Goal: Task Accomplishment & Management: Complete application form

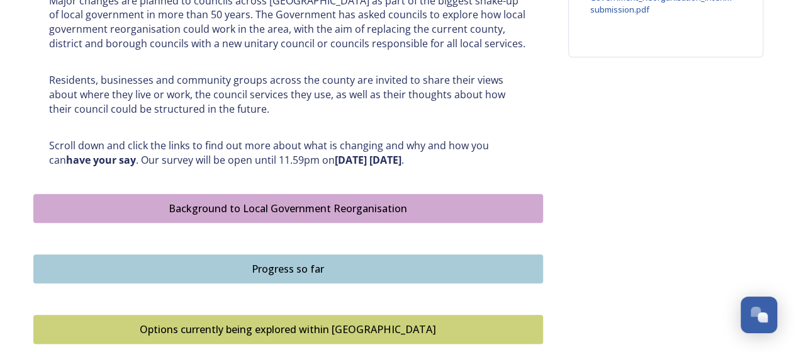
scroll to position [630, 0]
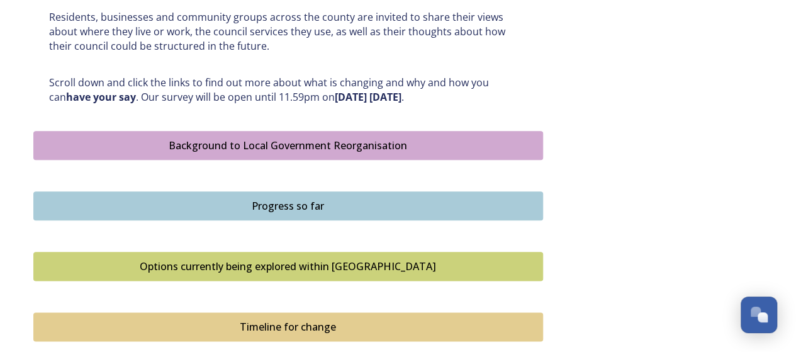
click at [371, 145] on div "Background to Local Government Reorganisation" at bounding box center [288, 145] width 496 height 15
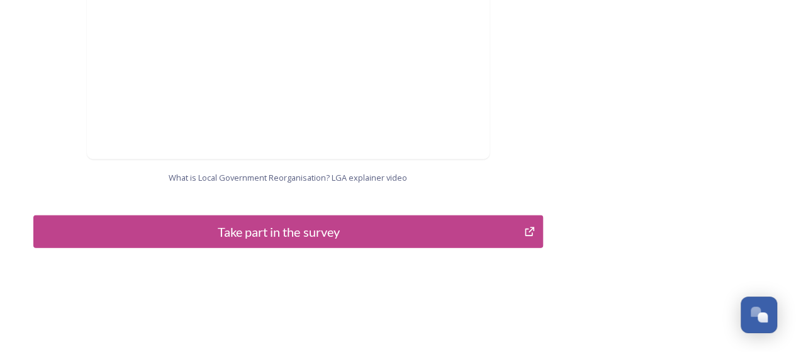
scroll to position [1432, 0]
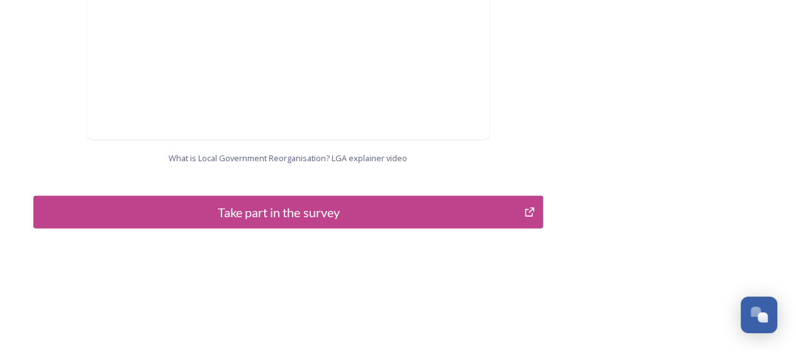
click at [295, 203] on div "Take part in the survey" at bounding box center [279, 212] width 478 height 19
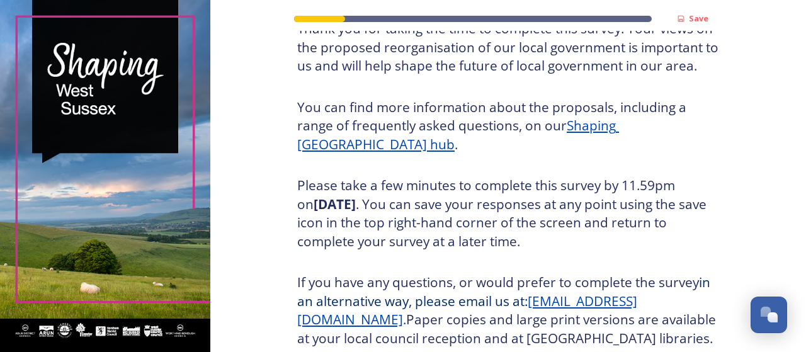
scroll to position [126, 0]
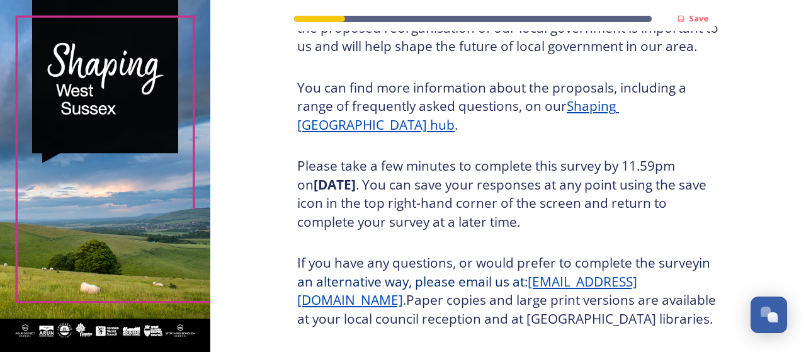
click at [600, 108] on u "Shaping [GEOGRAPHIC_DATA] hub" at bounding box center [458, 115] width 322 height 37
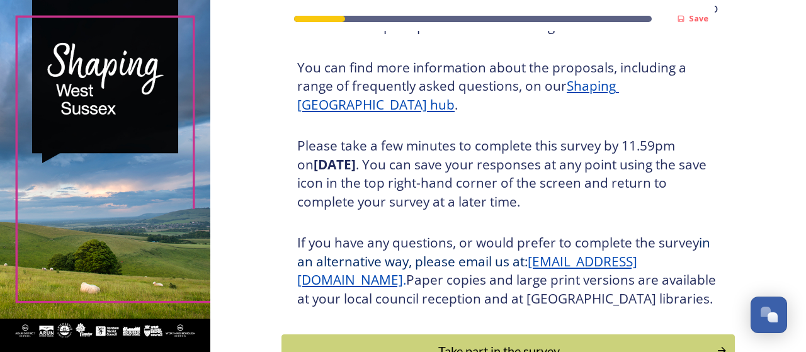
scroll to position [126, 0]
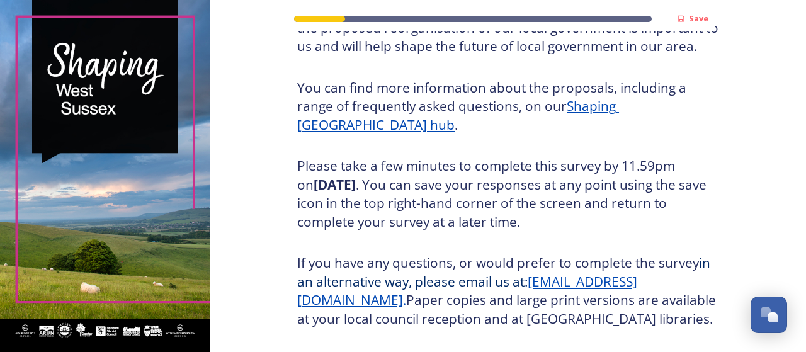
click at [619, 101] on u "Shaping [GEOGRAPHIC_DATA] hub" at bounding box center [458, 115] width 322 height 37
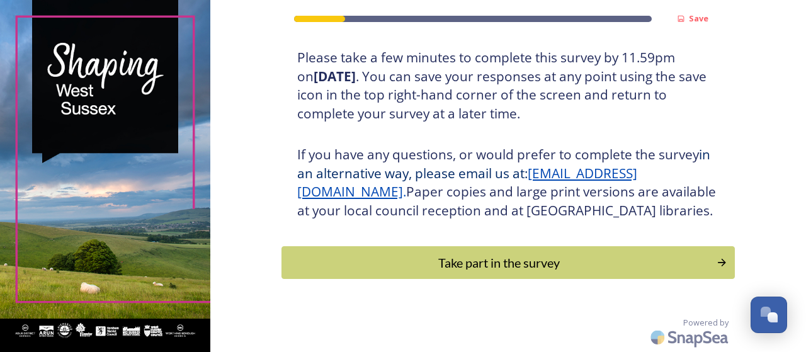
scroll to position [252, 0]
click at [453, 270] on div "Take part in the survey" at bounding box center [499, 262] width 426 height 19
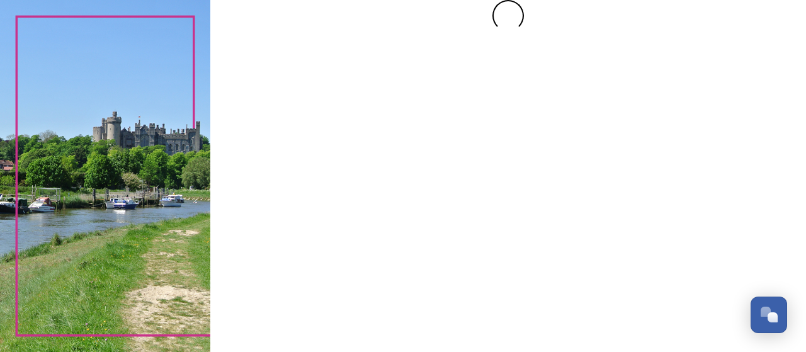
scroll to position [0, 0]
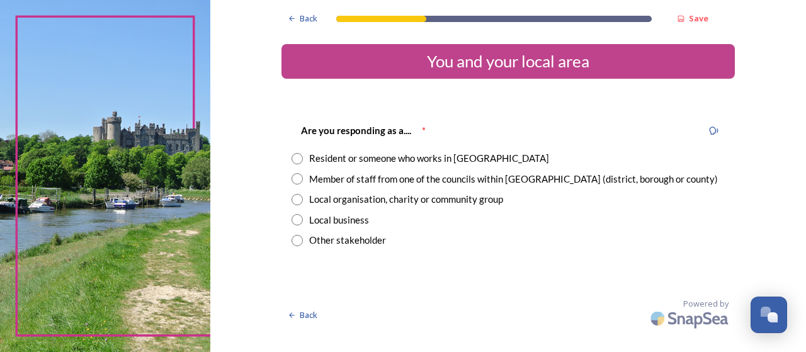
click at [297, 160] on input "radio" at bounding box center [296, 158] width 11 height 11
radio input "true"
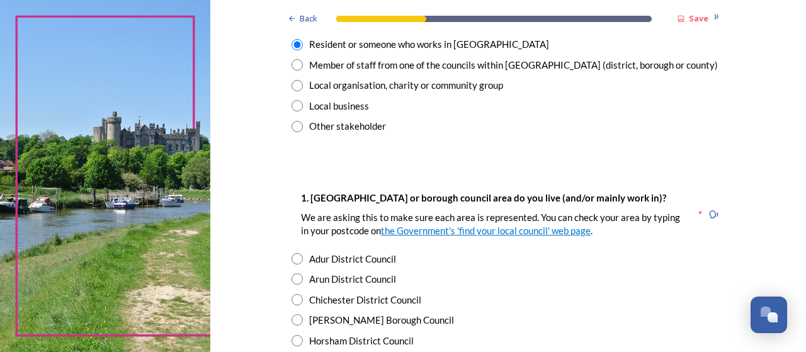
scroll to position [126, 0]
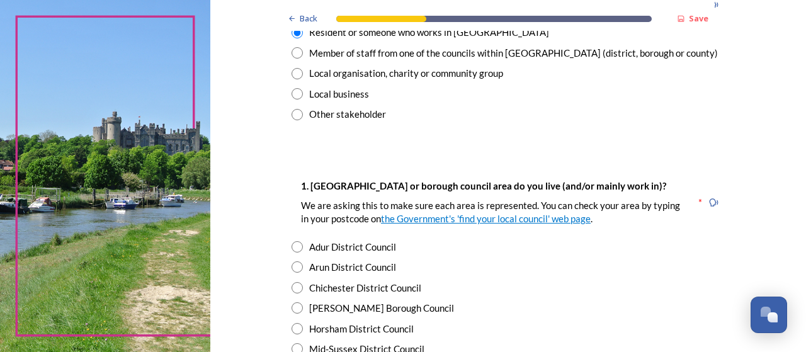
click at [291, 249] on input "radio" at bounding box center [296, 246] width 11 height 11
radio input "true"
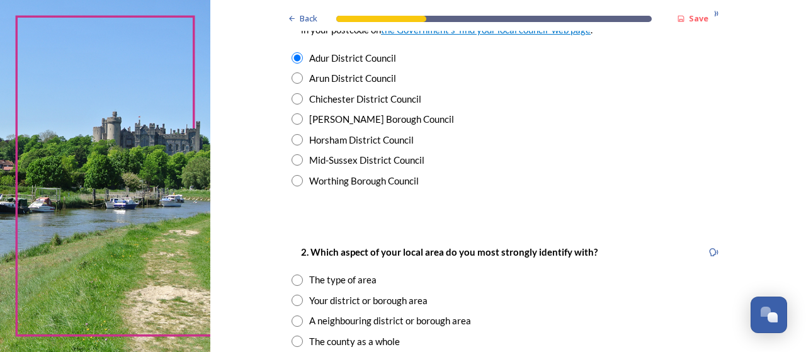
scroll to position [378, 0]
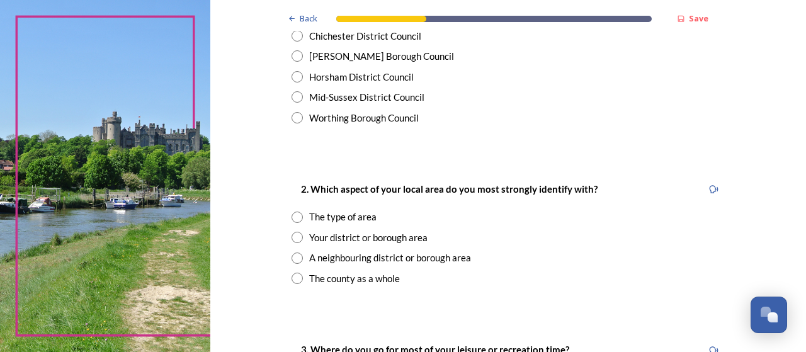
click at [291, 237] on input "radio" at bounding box center [296, 237] width 11 height 11
radio input "true"
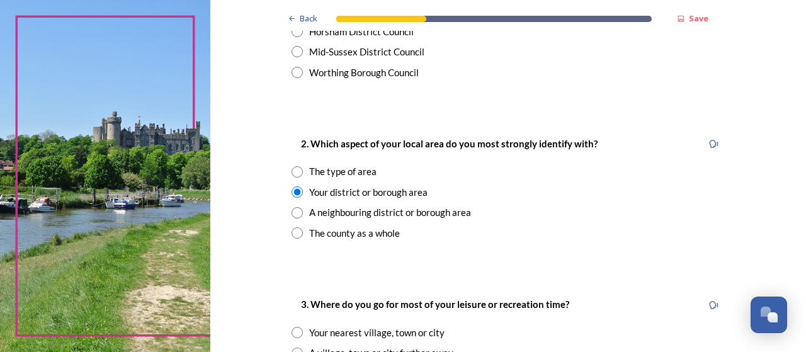
scroll to position [504, 0]
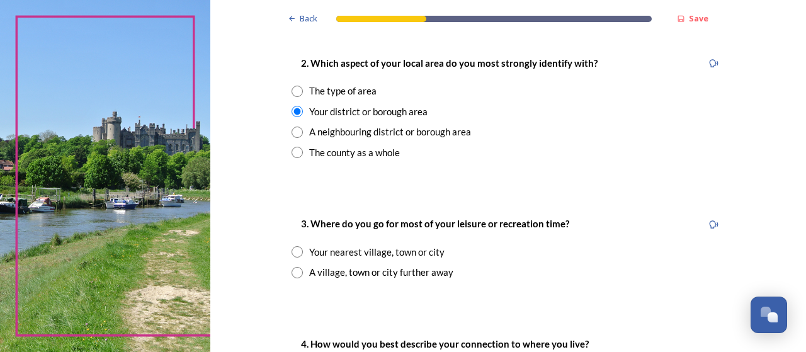
click at [292, 251] on input "radio" at bounding box center [296, 251] width 11 height 11
radio input "true"
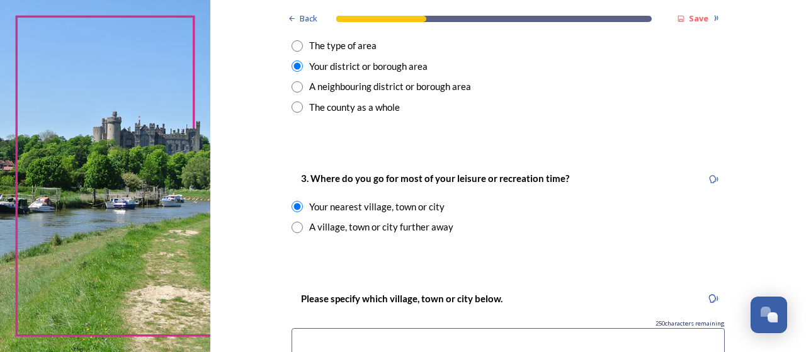
scroll to position [630, 0]
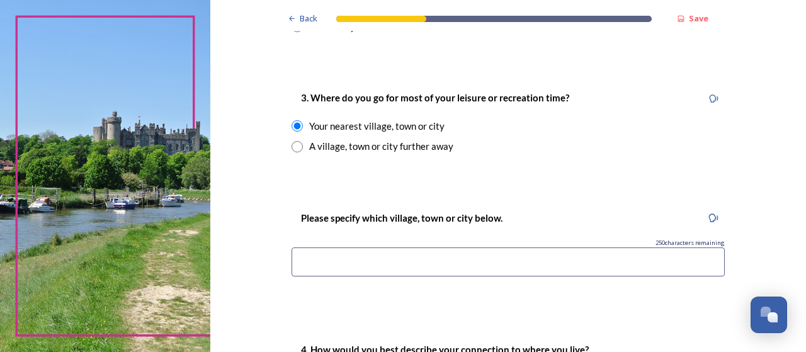
click at [319, 265] on input at bounding box center [507, 261] width 433 height 29
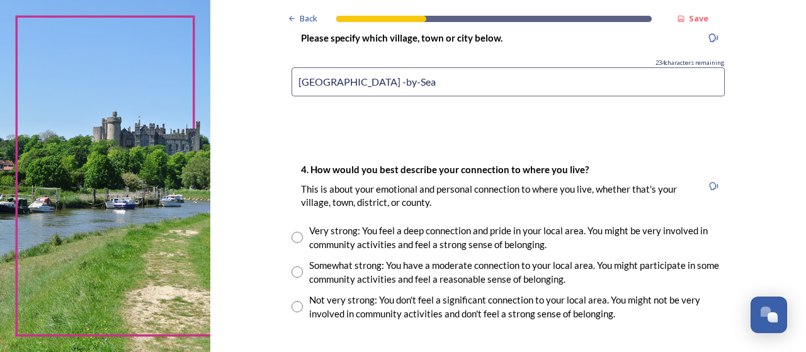
scroll to position [818, 0]
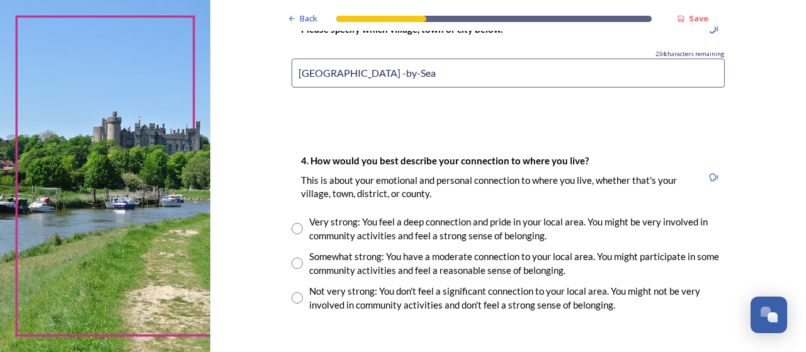
type input "Shoreham -by-Sea"
click at [296, 229] on input "radio" at bounding box center [296, 228] width 11 height 11
radio input "true"
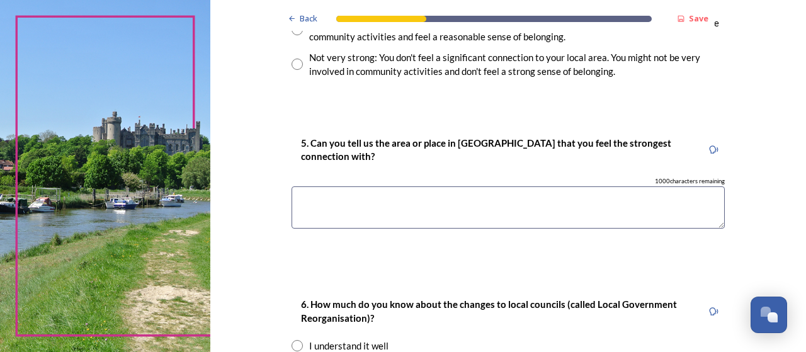
scroll to position [1070, 0]
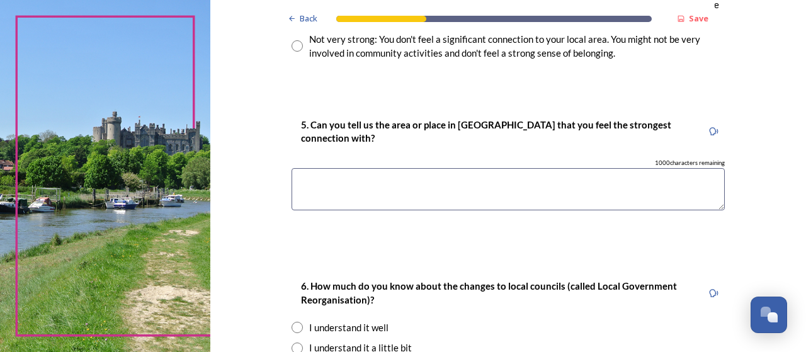
click at [317, 190] on textarea at bounding box center [507, 189] width 433 height 42
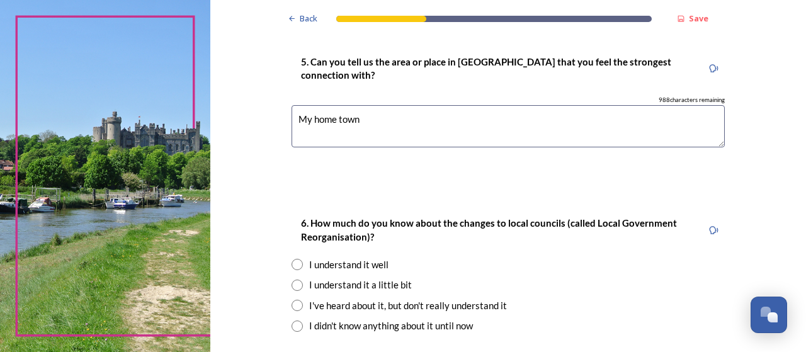
scroll to position [1196, 0]
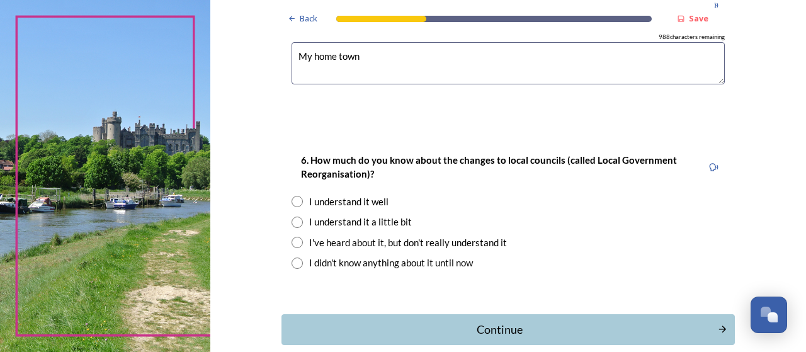
type textarea "My home town"
click at [292, 202] on input "radio" at bounding box center [296, 201] width 11 height 11
radio input "true"
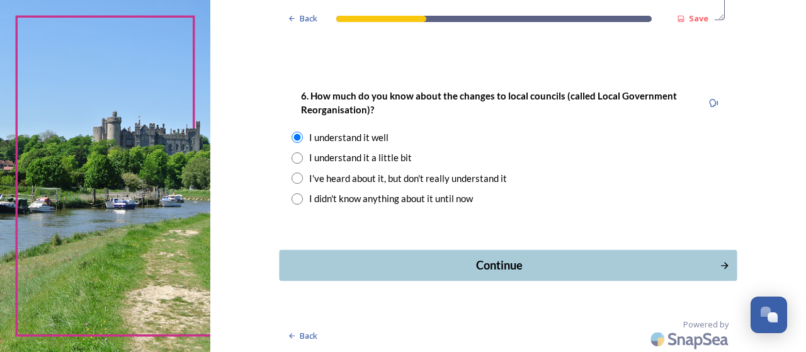
scroll to position [1260, 0]
click at [471, 259] on div "Continue" at bounding box center [499, 265] width 426 height 17
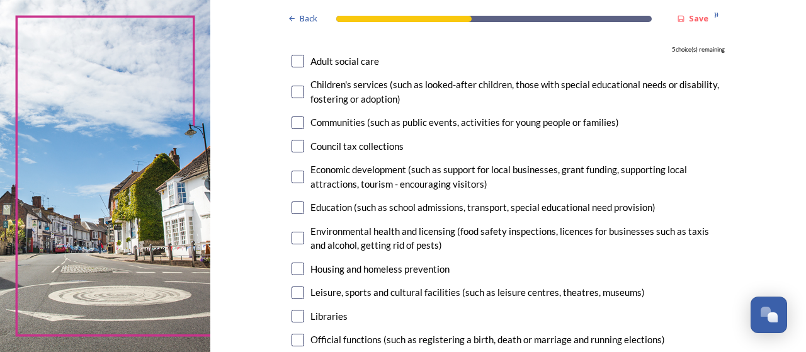
scroll to position [189, 0]
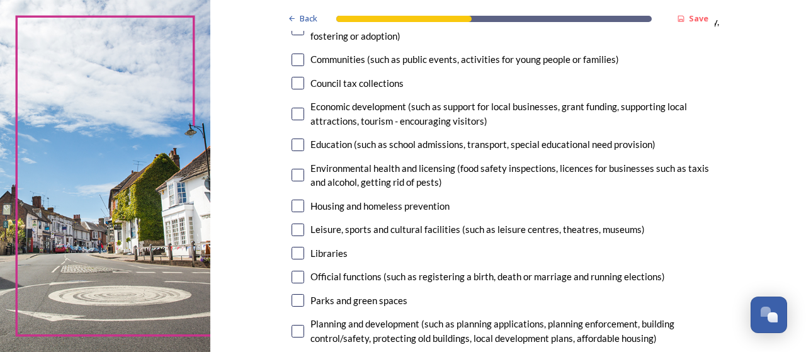
click at [295, 332] on input "checkbox" at bounding box center [297, 331] width 13 height 13
checkbox input "true"
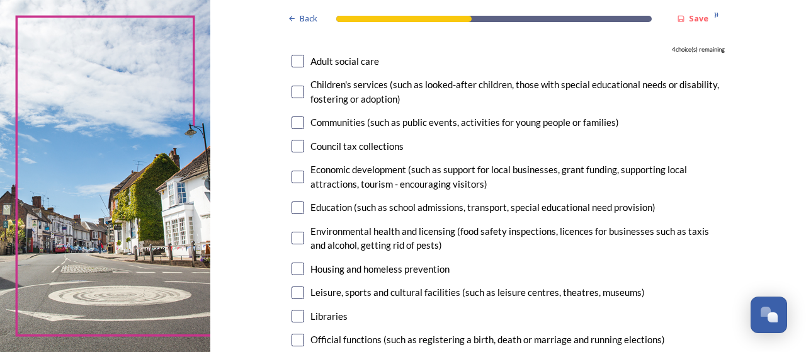
click at [295, 127] on input "checkbox" at bounding box center [297, 122] width 13 height 13
checkbox input "true"
click at [295, 237] on input "checkbox" at bounding box center [297, 238] width 13 height 13
checkbox input "true"
click at [295, 175] on input "checkbox" at bounding box center [297, 177] width 13 height 13
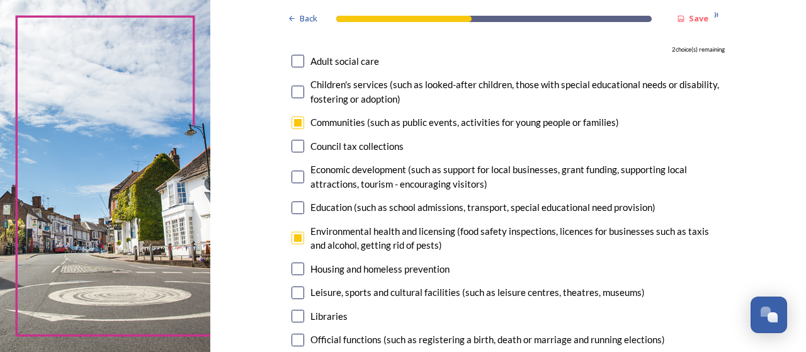
checkbox input "true"
click at [291, 89] on input "checkbox" at bounding box center [297, 92] width 13 height 13
checkbox input "true"
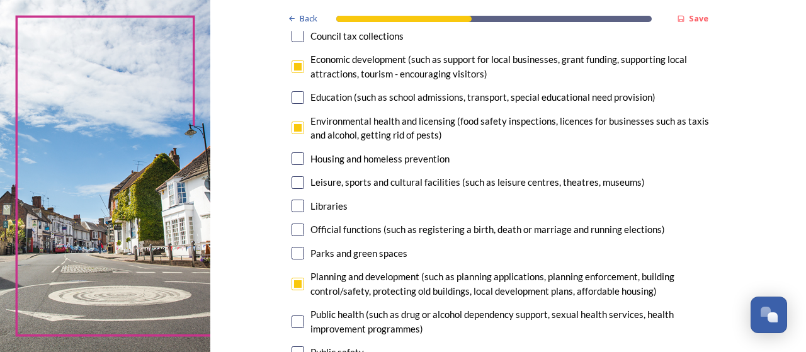
scroll to position [252, 0]
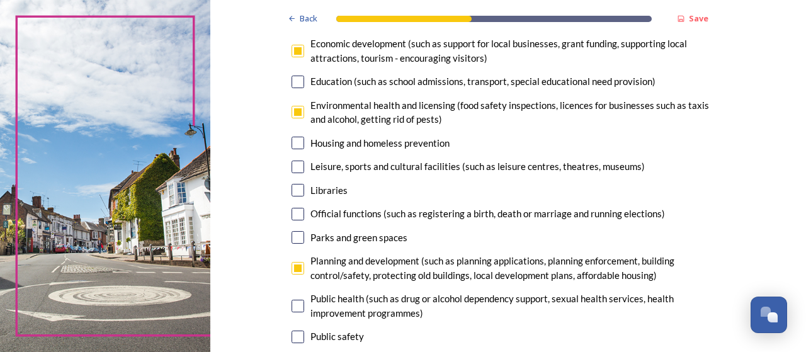
click at [293, 169] on input "checkbox" at bounding box center [297, 167] width 13 height 13
click at [292, 167] on input "checkbox" at bounding box center [297, 167] width 13 height 13
click at [295, 167] on input "checkbox" at bounding box center [297, 167] width 13 height 13
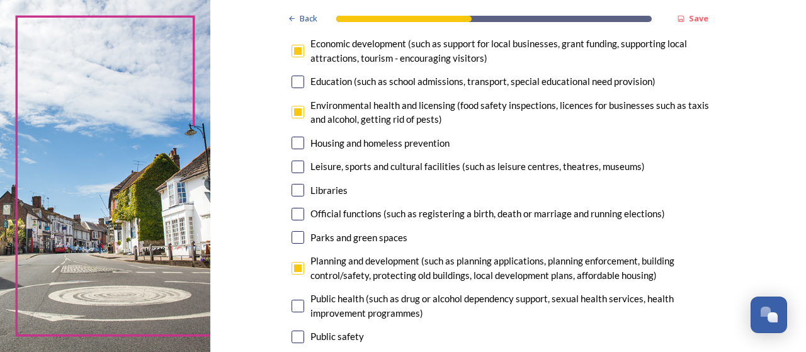
checkbox input "false"
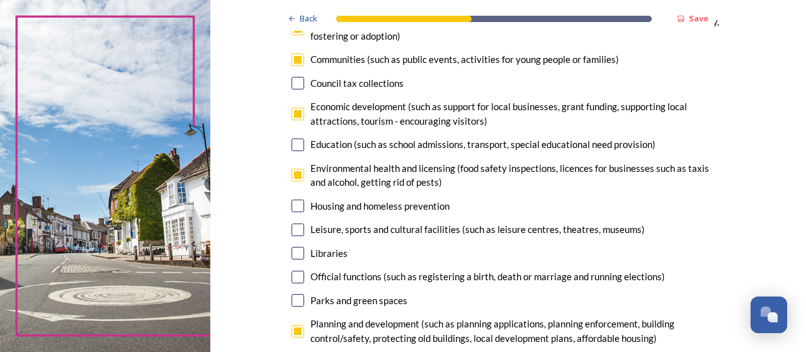
click at [296, 114] on input "checkbox" at bounding box center [297, 114] width 13 height 13
checkbox input "false"
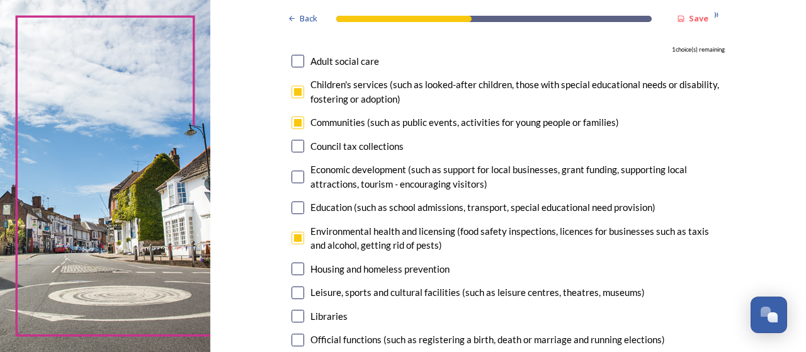
click at [295, 93] on input "checkbox" at bounding box center [297, 92] width 13 height 13
checkbox input "false"
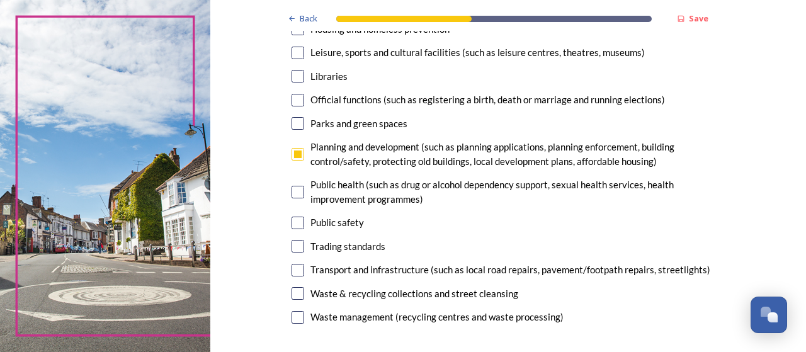
scroll to position [378, 0]
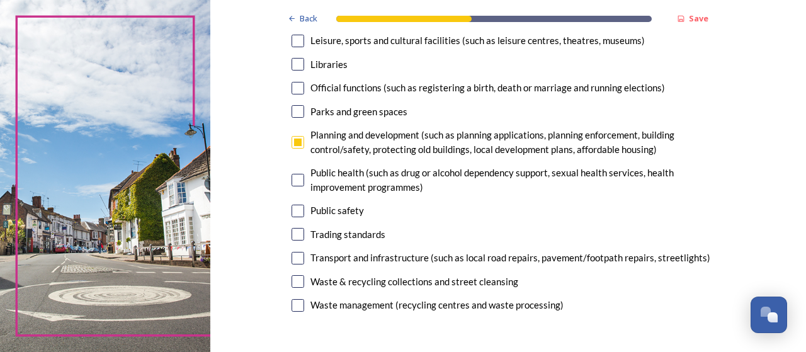
click at [293, 255] on input "checkbox" at bounding box center [297, 258] width 13 height 13
checkbox input "true"
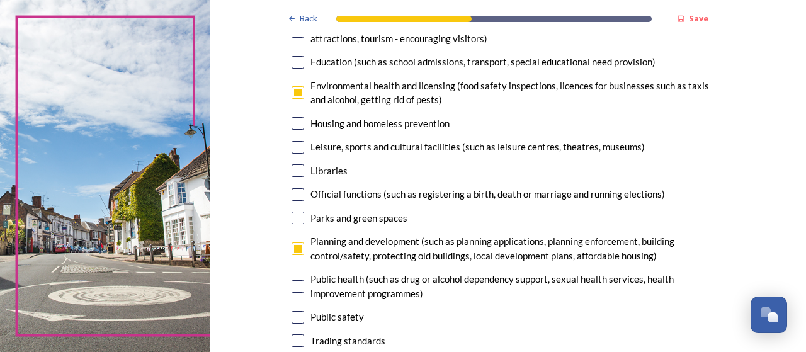
scroll to position [252, 0]
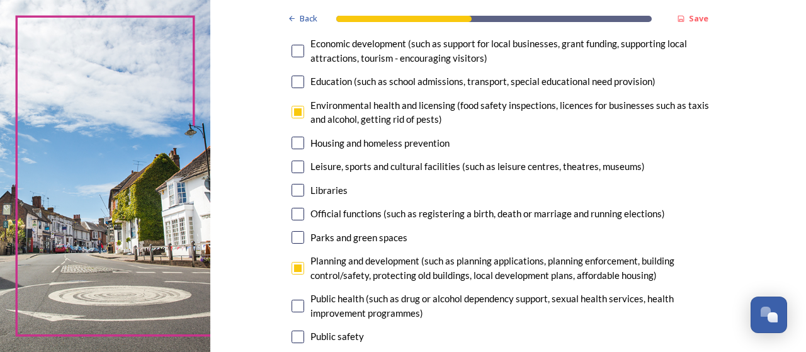
click at [292, 168] on input "checkbox" at bounding box center [297, 167] width 13 height 13
checkbox input "true"
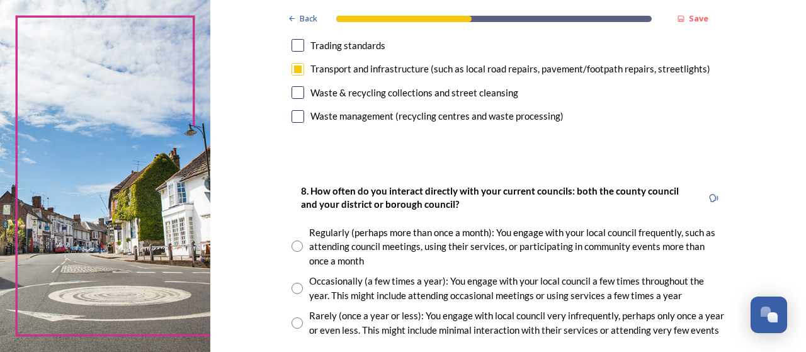
scroll to position [630, 0]
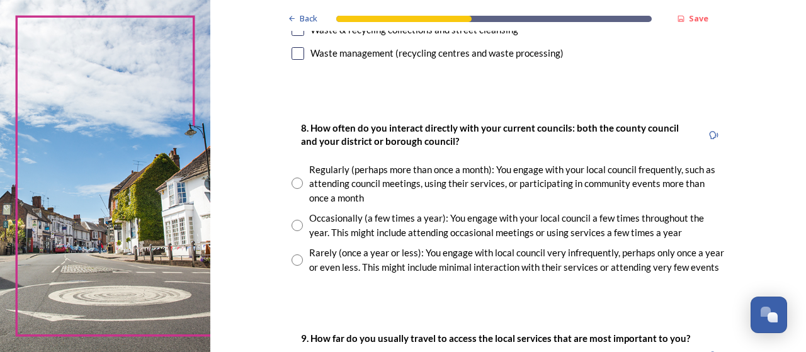
click at [293, 225] on input "radio" at bounding box center [296, 225] width 11 height 11
radio input "true"
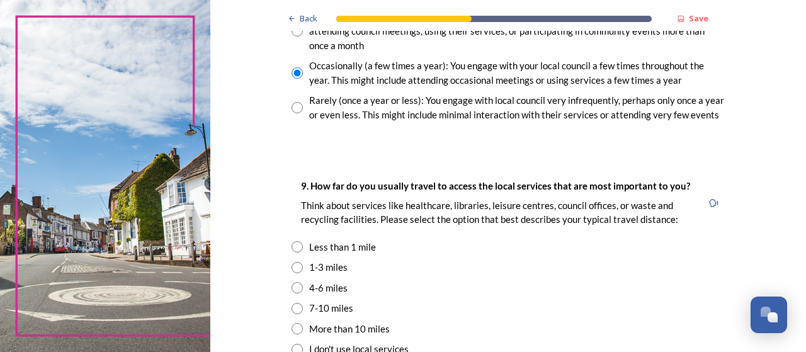
scroll to position [818, 0]
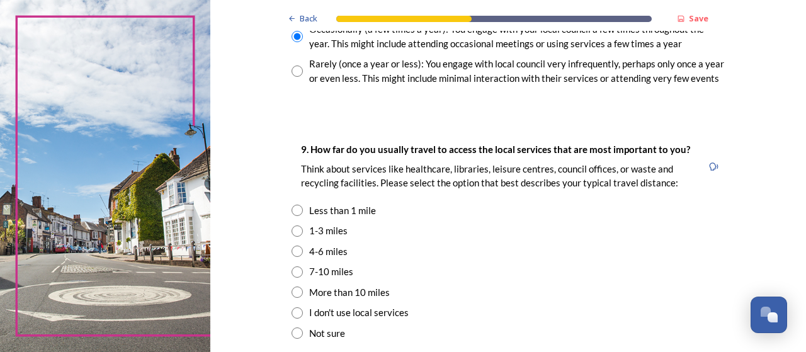
click at [292, 231] on input "radio" at bounding box center [296, 230] width 11 height 11
radio input "true"
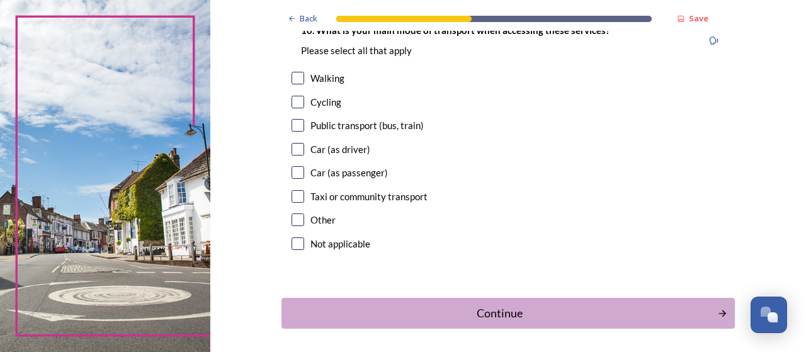
scroll to position [1196, 0]
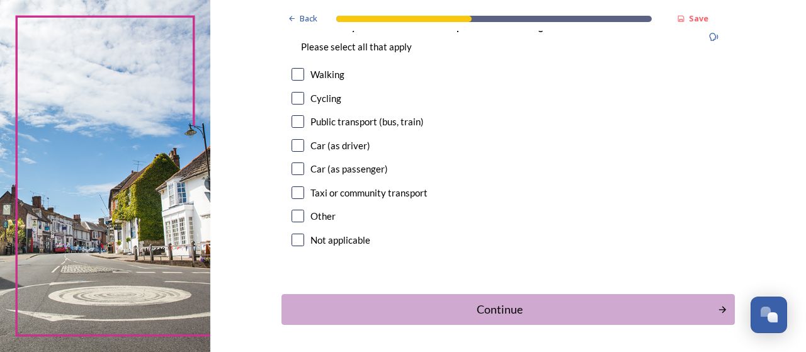
click at [293, 74] on input "checkbox" at bounding box center [297, 74] width 13 height 13
checkbox input "true"
click at [291, 103] on input "checkbox" at bounding box center [297, 98] width 13 height 13
checkbox input "true"
click at [295, 144] on input "checkbox" at bounding box center [297, 145] width 13 height 13
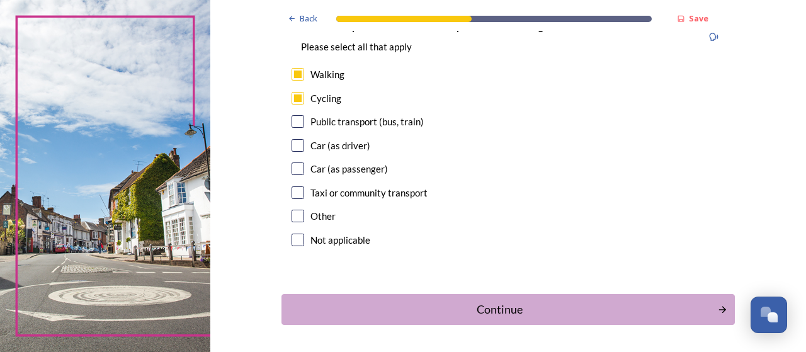
checkbox input "true"
click at [295, 121] on input "checkbox" at bounding box center [297, 121] width 13 height 13
checkbox input "true"
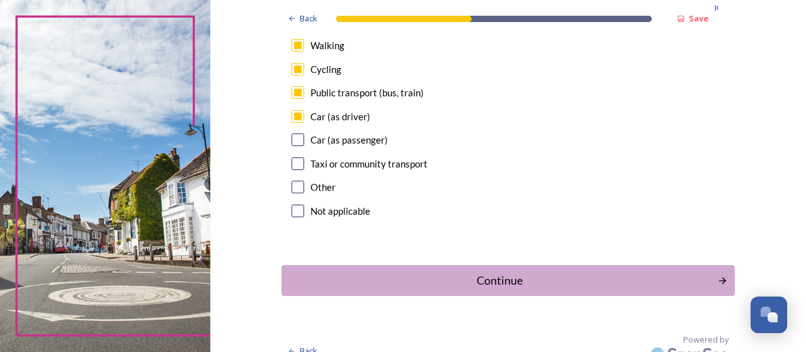
scroll to position [1241, 0]
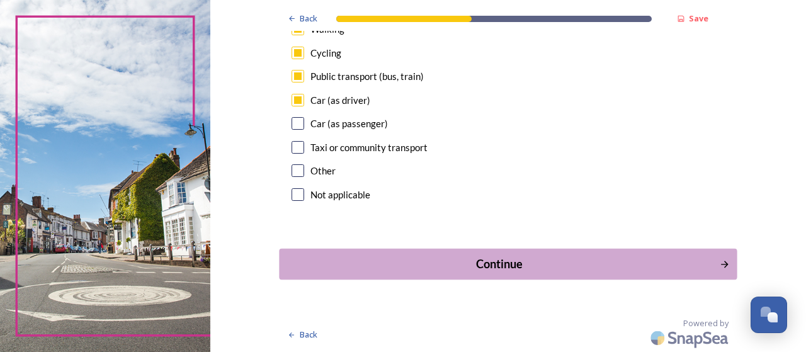
click at [482, 262] on div "Continue" at bounding box center [499, 264] width 426 height 17
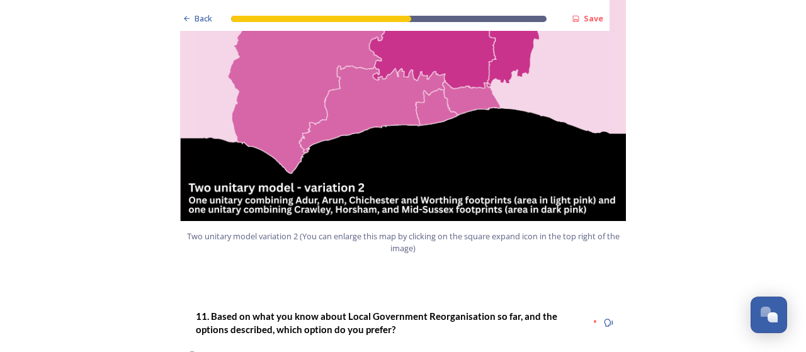
scroll to position [1511, 0]
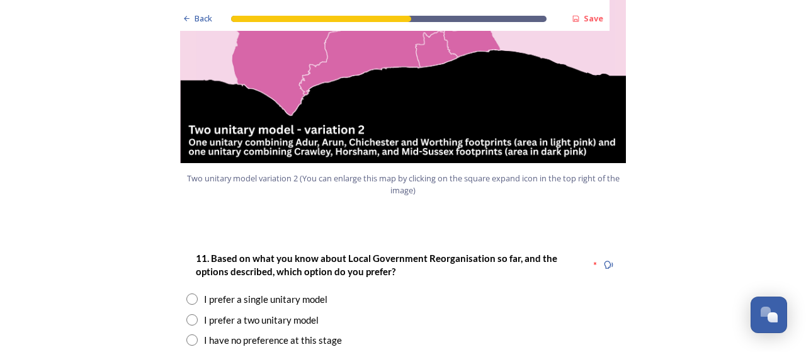
click at [188, 314] on input "radio" at bounding box center [191, 319] width 11 height 11
radio input "true"
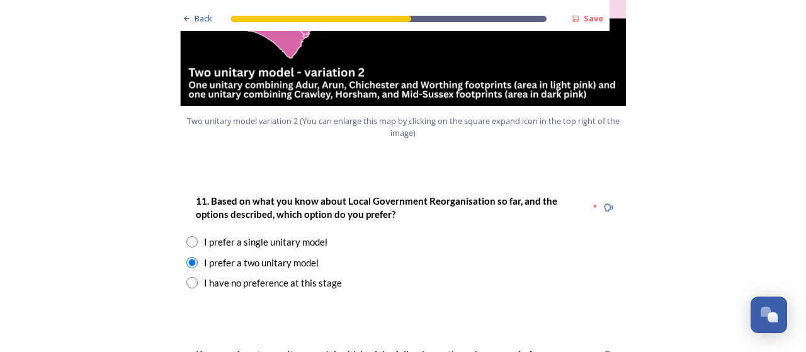
scroll to position [1700, 0]
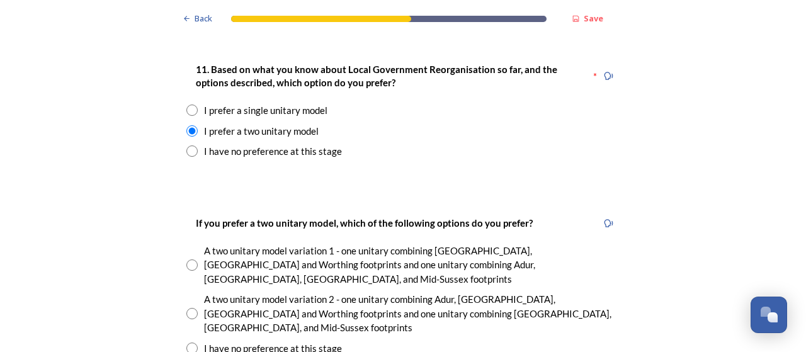
click at [187, 308] on input "radio" at bounding box center [191, 313] width 11 height 11
radio input "true"
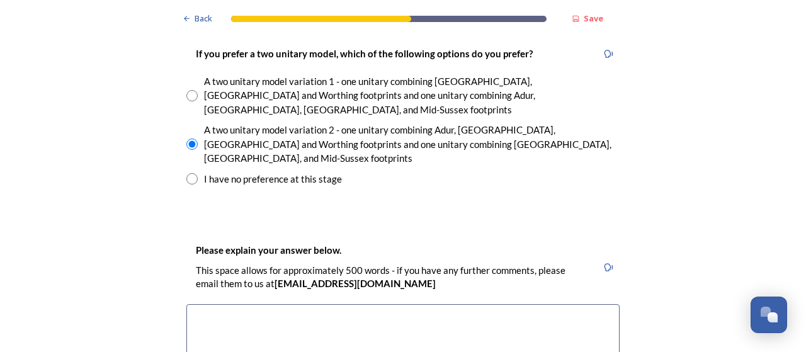
scroll to position [1889, 0]
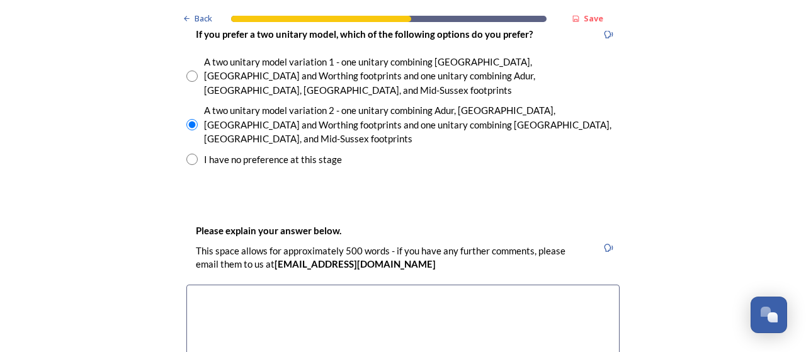
click at [210, 285] on textarea at bounding box center [402, 356] width 433 height 142
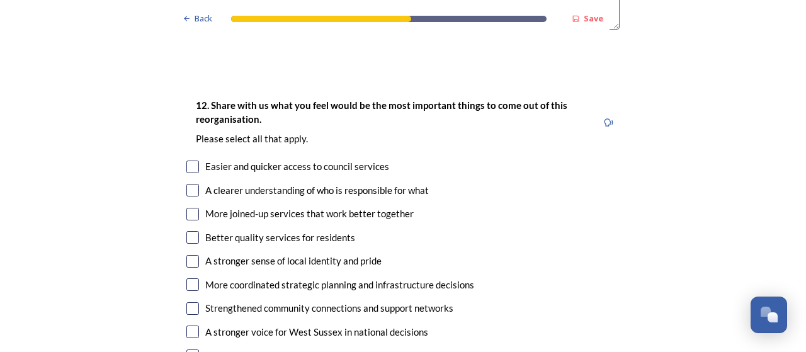
scroll to position [2266, 0]
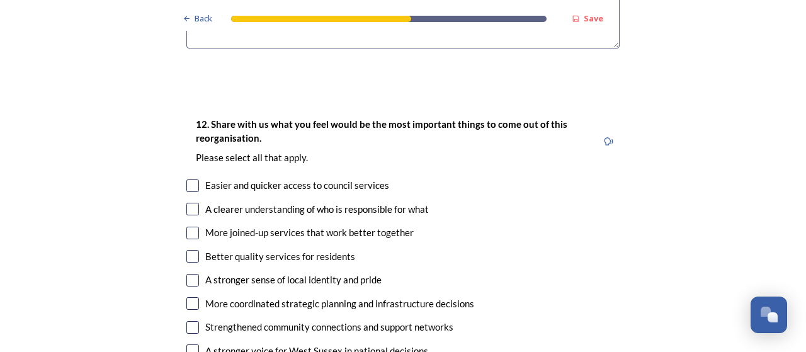
type textarea "As an Adur resident I would prefer to be linked to coastal authorities that hav…"
click at [189, 344] on input "checkbox" at bounding box center [192, 350] width 13 height 13
checkbox input "true"
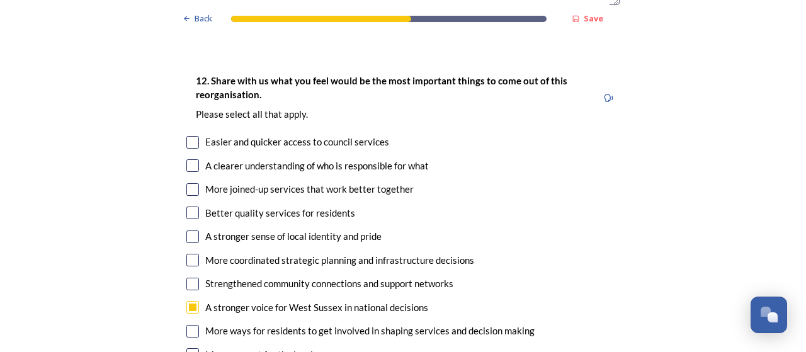
scroll to position [2329, 0]
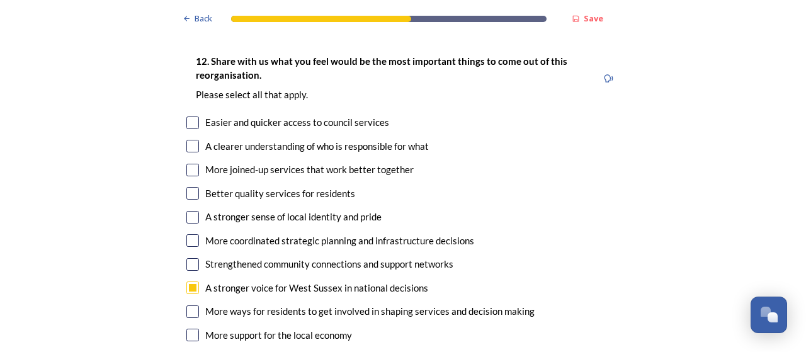
click at [190, 329] on input "checkbox" at bounding box center [192, 335] width 13 height 13
checkbox input "true"
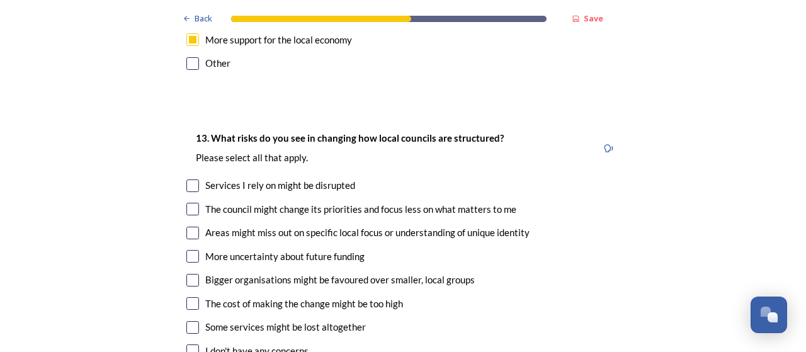
scroll to position [2644, 0]
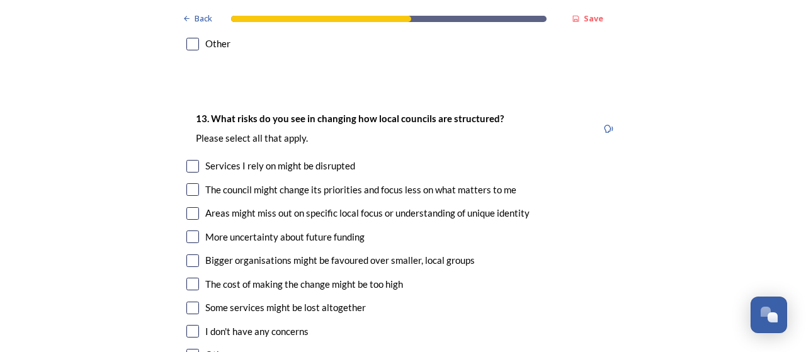
click at [186, 207] on input "checkbox" at bounding box center [192, 213] width 13 height 13
checkbox input "true"
click at [186, 254] on input "checkbox" at bounding box center [192, 260] width 13 height 13
checkbox input "true"
click at [187, 160] on input "checkbox" at bounding box center [192, 166] width 13 height 13
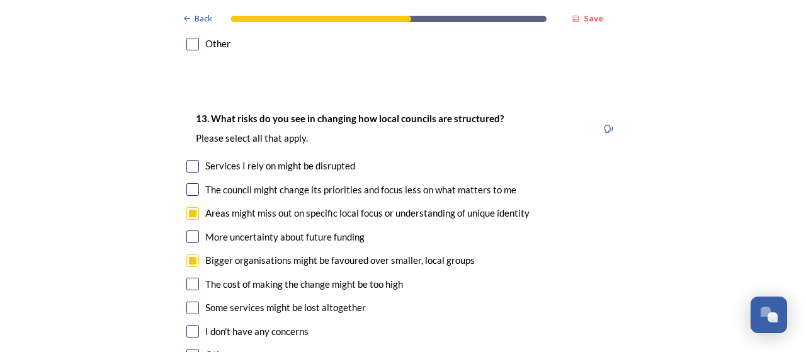
checkbox input "true"
click at [189, 183] on input "checkbox" at bounding box center [192, 189] width 13 height 13
checkbox input "true"
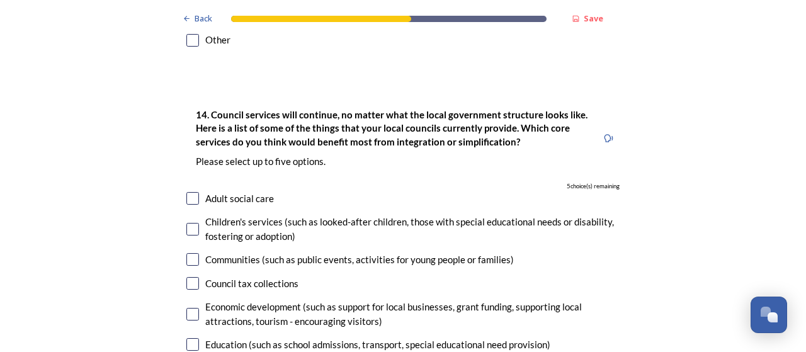
scroll to position [3022, 0]
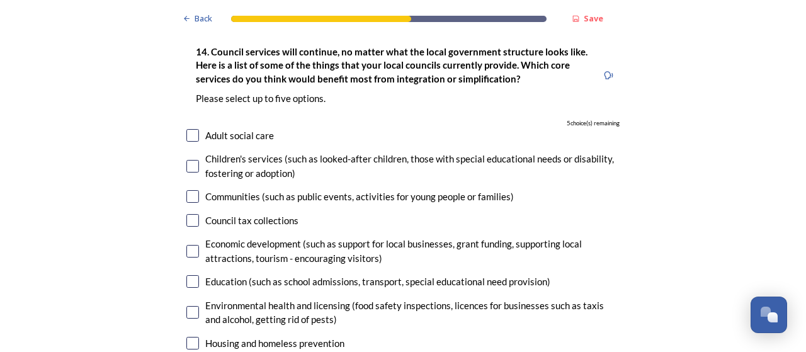
click at [186, 129] on input "checkbox" at bounding box center [192, 135] width 13 height 13
checkbox input "true"
click at [189, 214] on input "checkbox" at bounding box center [192, 220] width 13 height 13
checkbox input "true"
click at [186, 275] on input "checkbox" at bounding box center [192, 281] width 13 height 13
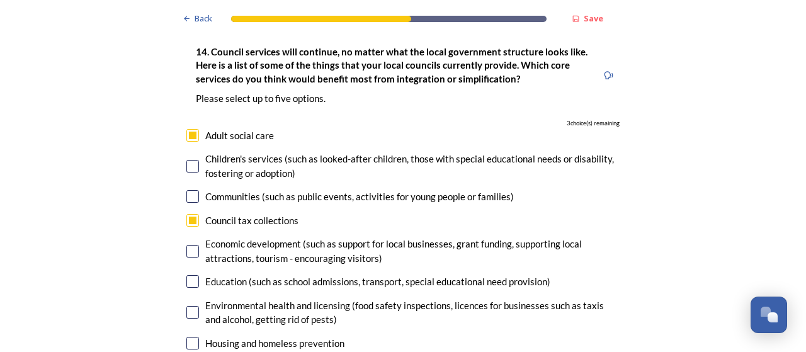
checkbox input "true"
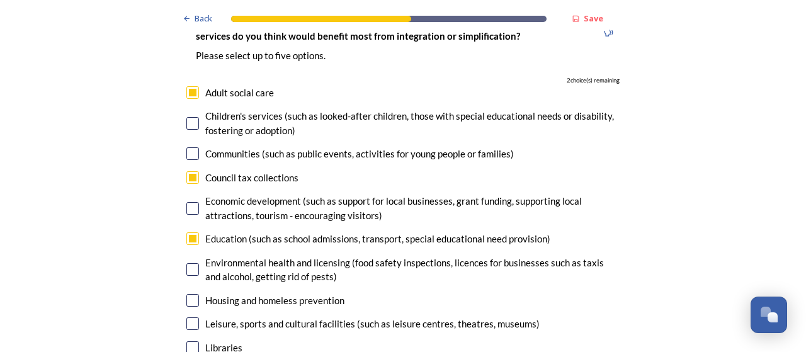
scroll to position [3085, 0]
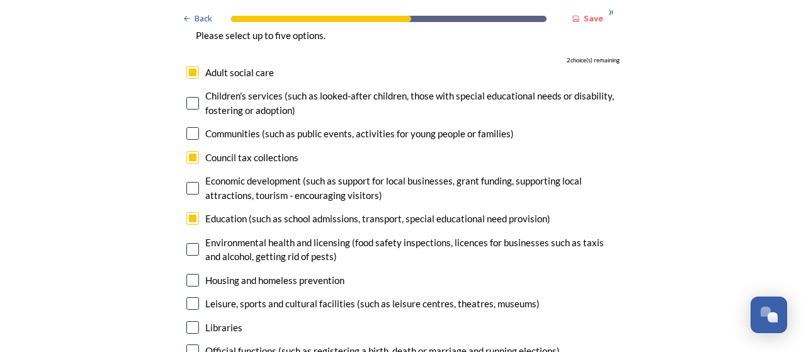
click at [186, 274] on input "checkbox" at bounding box center [192, 280] width 13 height 13
checkbox input "true"
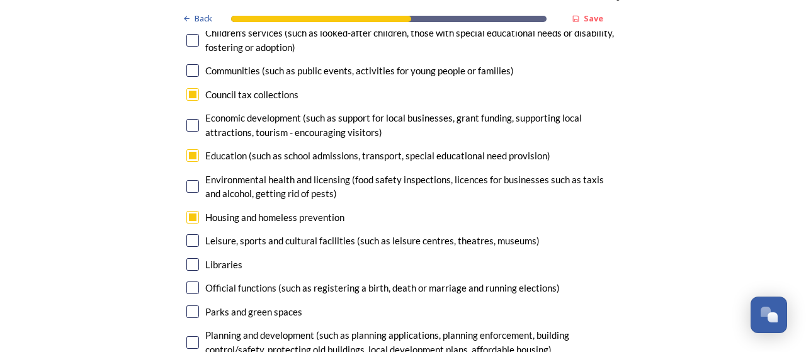
click at [190, 281] on input "checkbox" at bounding box center [192, 287] width 13 height 13
checkbox input "true"
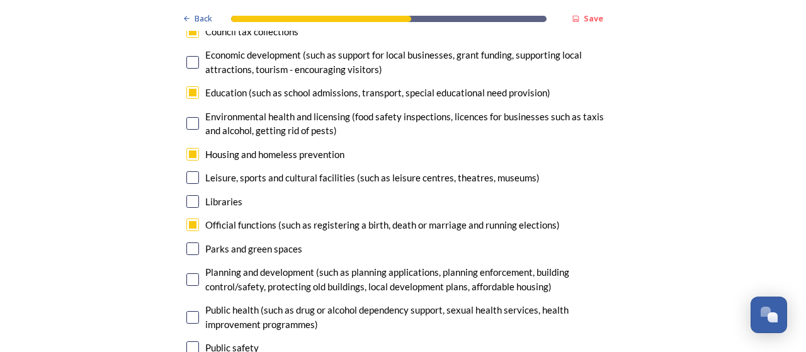
click at [189, 311] on input "checkbox" at bounding box center [192, 317] width 13 height 13
click at [192, 311] on input "checkbox" at bounding box center [192, 317] width 13 height 13
click at [191, 311] on input "checkbox" at bounding box center [192, 317] width 13 height 13
checkbox input "false"
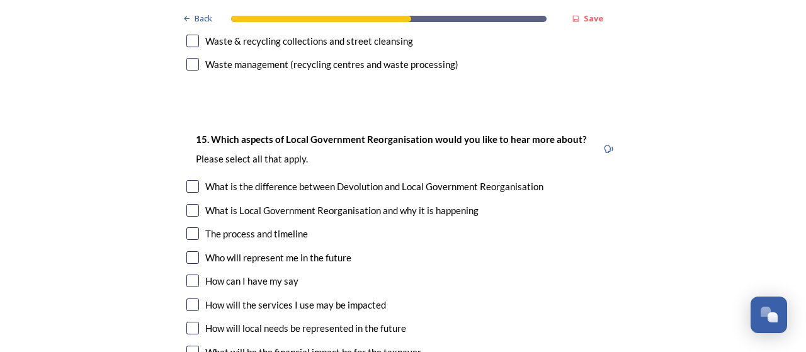
scroll to position [3651, 0]
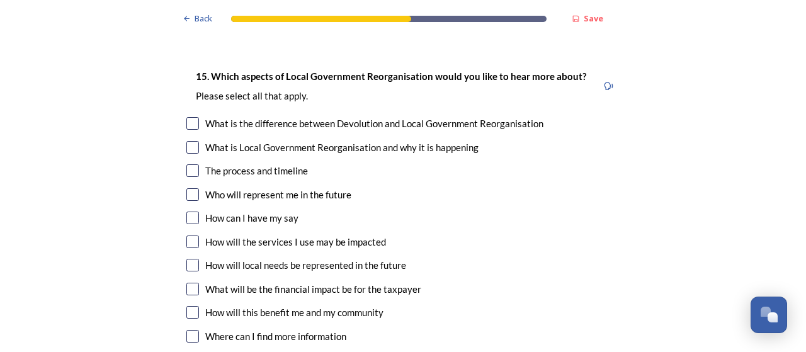
click at [186, 259] on input "checkbox" at bounding box center [192, 265] width 13 height 13
checkbox input "true"
click at [190, 306] on input "checkbox" at bounding box center [192, 312] width 13 height 13
checkbox input "true"
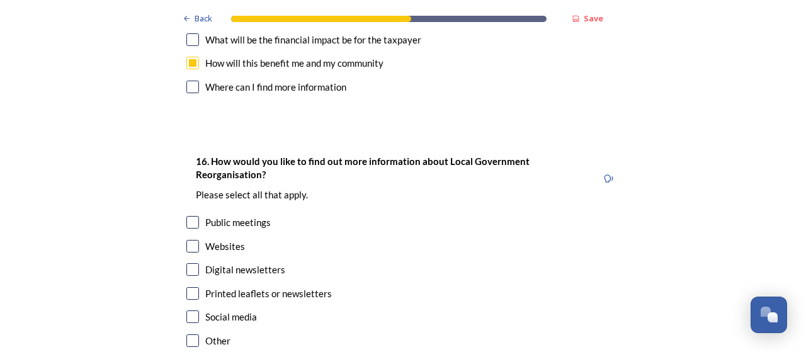
scroll to position [3903, 0]
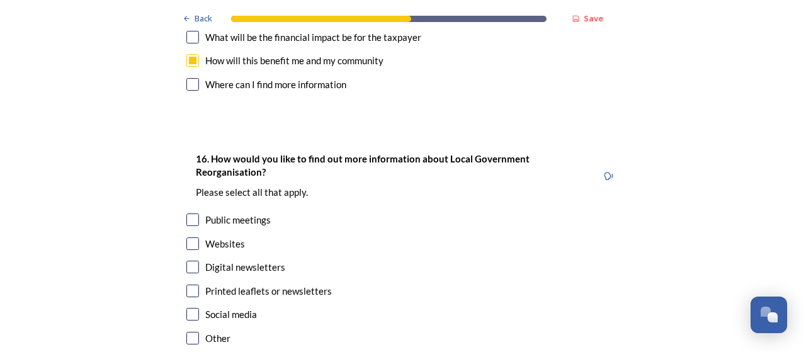
click at [191, 261] on input "checkbox" at bounding box center [192, 267] width 13 height 13
checkbox input "true"
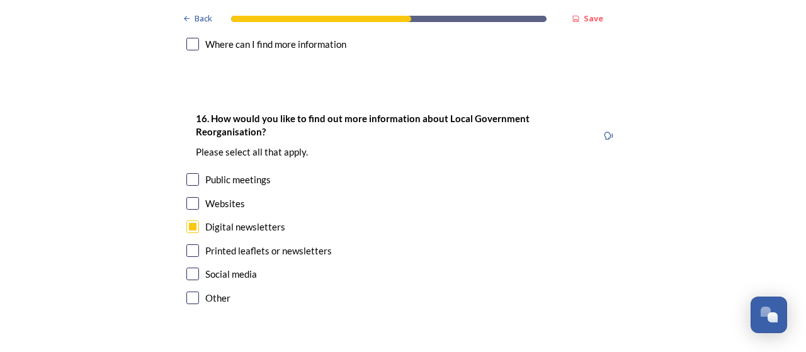
scroll to position [3981, 0]
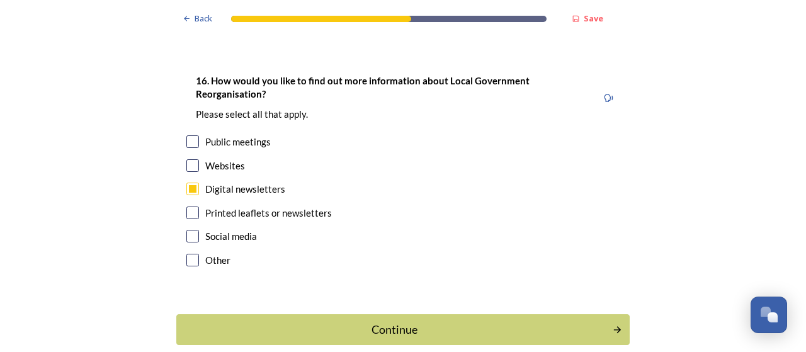
click at [413, 321] on div "Continue" at bounding box center [394, 329] width 422 height 17
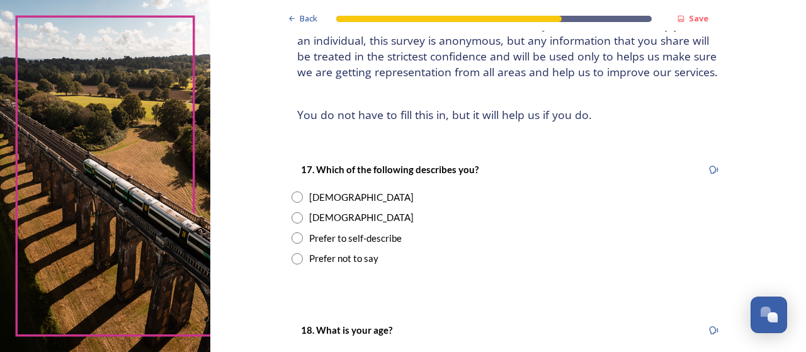
scroll to position [126, 0]
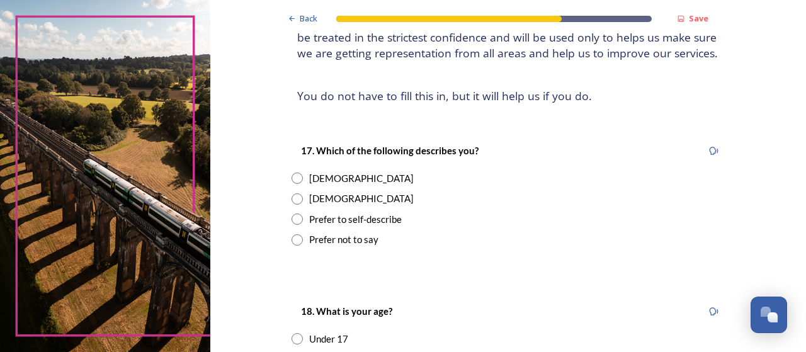
click at [291, 197] on input "radio" at bounding box center [296, 198] width 11 height 11
radio input "true"
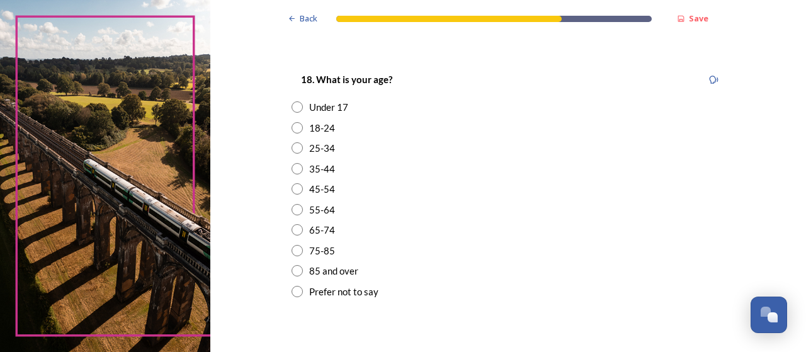
scroll to position [378, 0]
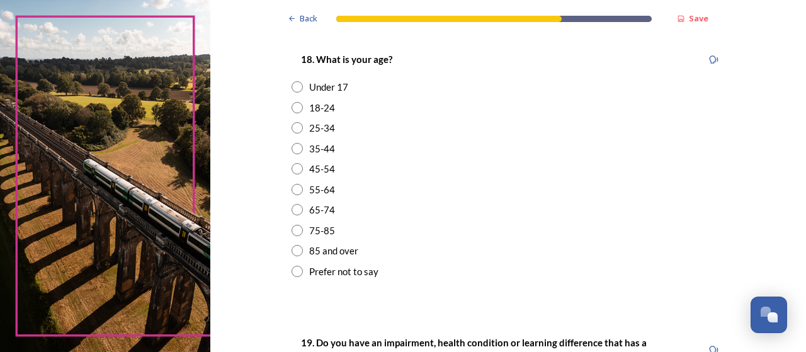
click at [291, 210] on input "radio" at bounding box center [296, 209] width 11 height 11
radio input "true"
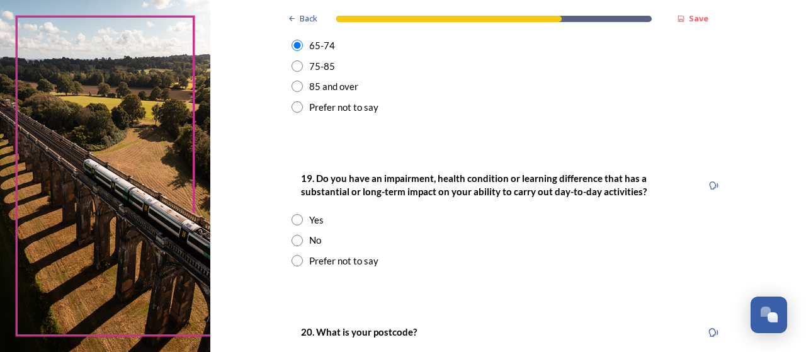
scroll to position [567, 0]
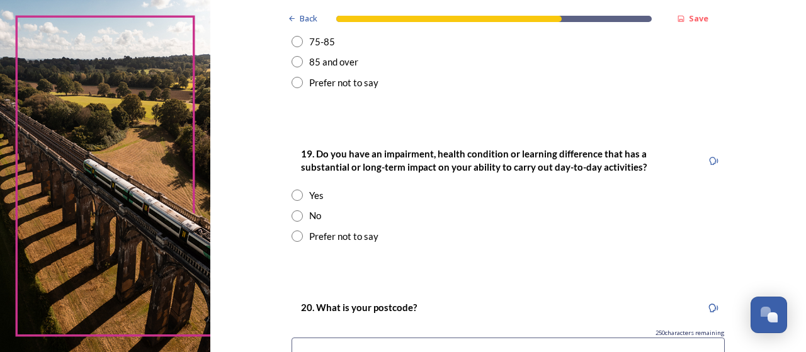
click at [291, 215] on input "radio" at bounding box center [296, 215] width 11 height 11
radio input "true"
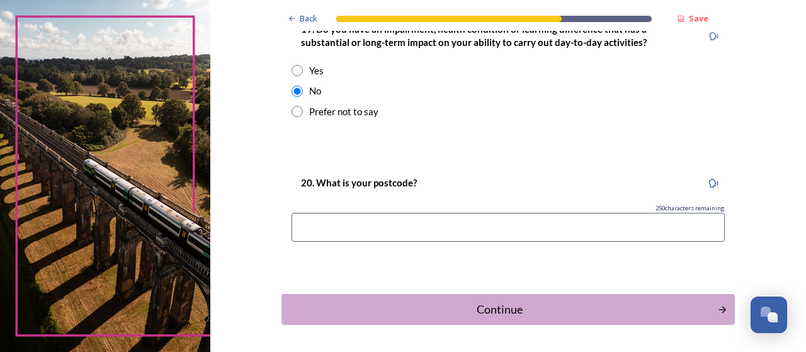
scroll to position [692, 0]
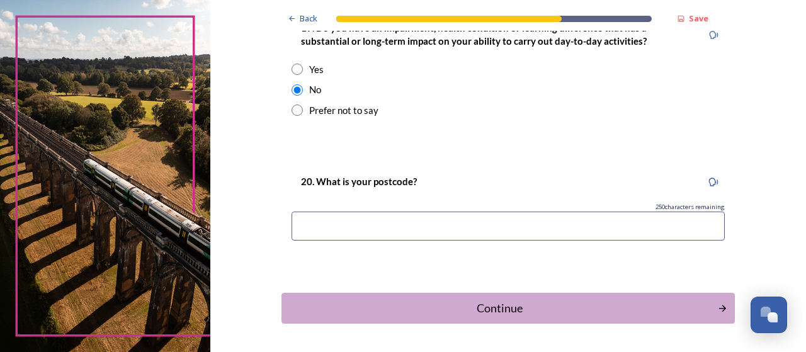
click at [326, 232] on input at bounding box center [507, 226] width 433 height 29
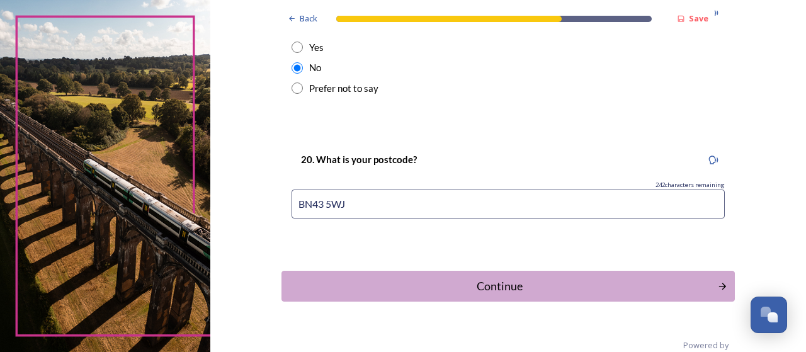
scroll to position [736, 0]
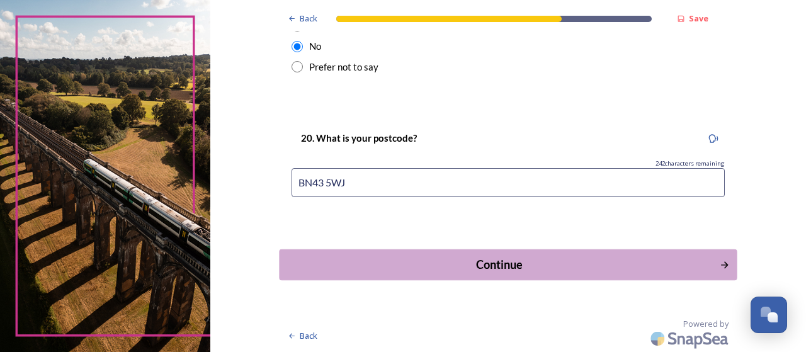
type input "BN43 5WJ"
click at [572, 260] on div "Continue" at bounding box center [499, 264] width 426 height 17
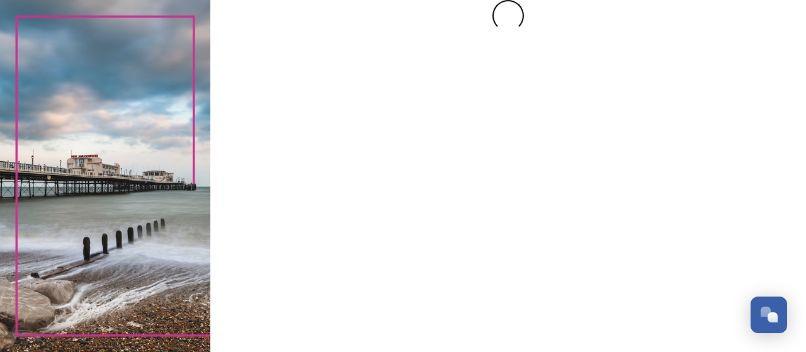
scroll to position [0, 0]
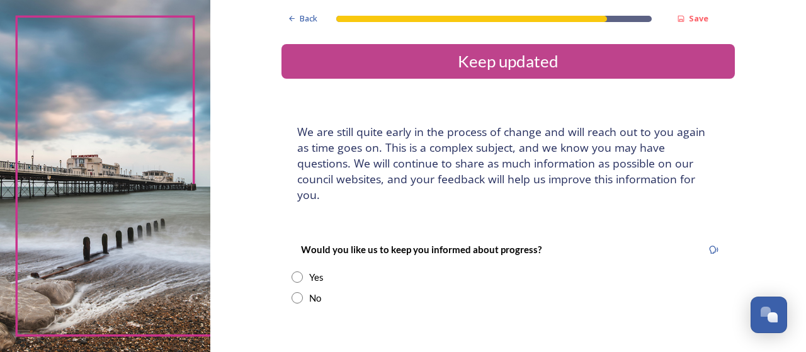
click at [291, 271] on input "radio" at bounding box center [296, 276] width 11 height 11
radio input "true"
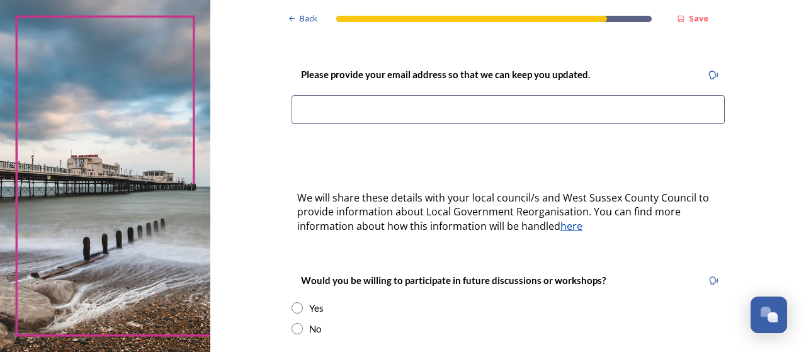
scroll to position [315, 0]
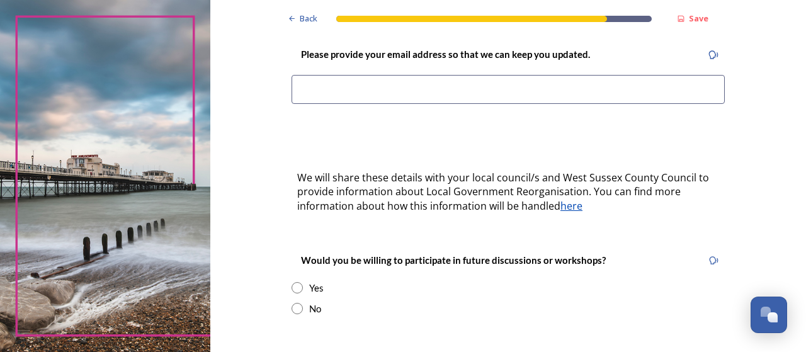
click at [291, 303] on input "radio" at bounding box center [296, 308] width 11 height 11
radio input "true"
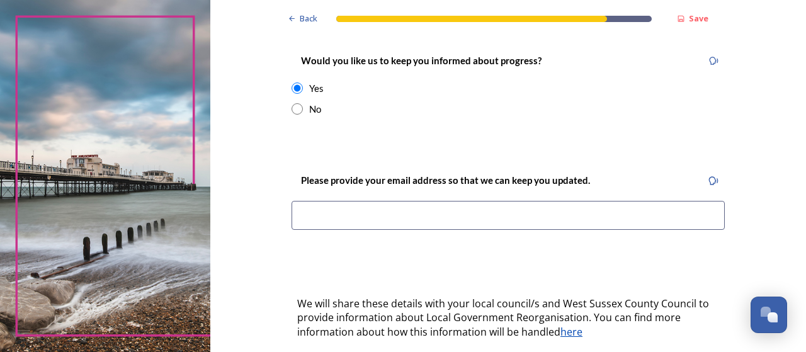
click at [339, 201] on input at bounding box center [507, 215] width 433 height 29
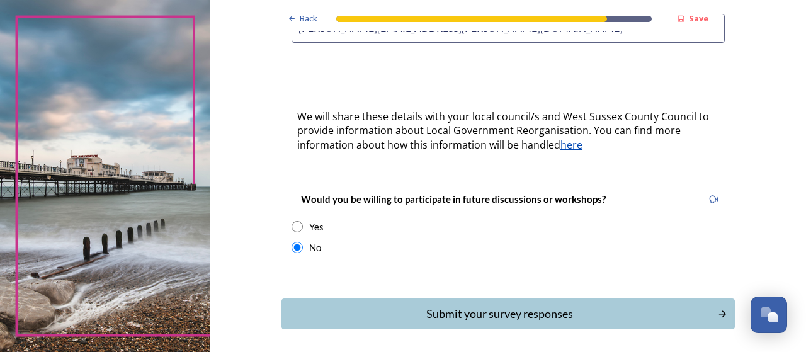
scroll to position [378, 0]
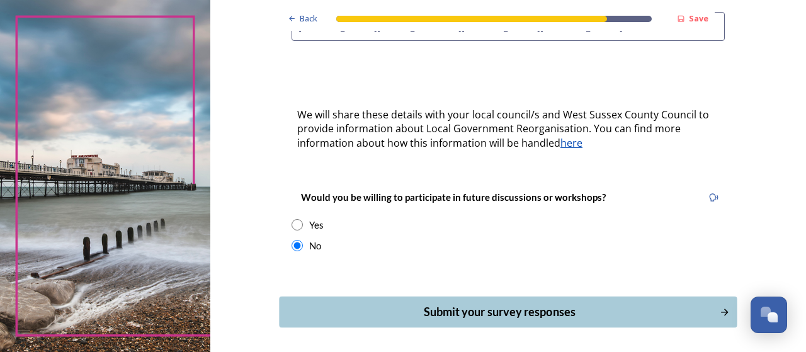
type input "mike.keech@talktalk.net"
click at [480, 303] on div "Submit your survey responses" at bounding box center [499, 311] width 426 height 17
